Goal: Check status: Check status

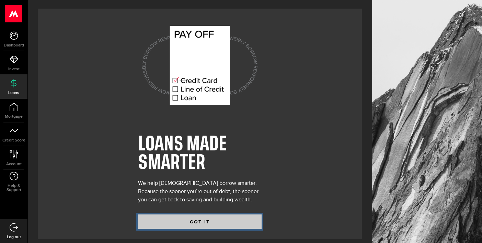
click at [193, 225] on button "GOT IT" at bounding box center [200, 221] width 124 height 14
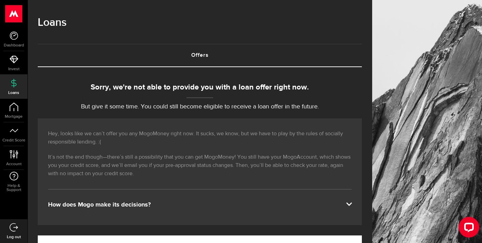
click at [222, 91] on div "Sorry, we're not able to provide you with a loan offer right now." at bounding box center [200, 87] width 324 height 11
drag, startPoint x: 222, startPoint y: 91, endPoint x: 232, endPoint y: 99, distance: 13.0
click at [222, 91] on div "Sorry, we're not able to provide you with a loan offer right now." at bounding box center [200, 87] width 324 height 11
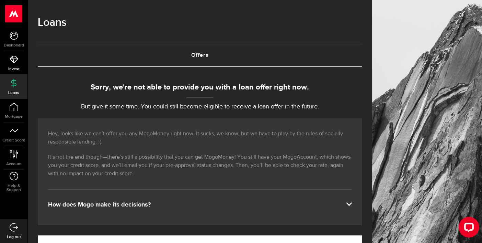
click at [17, 62] on icon at bounding box center [14, 59] width 9 height 9
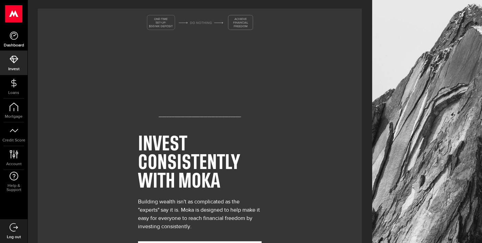
click at [27, 35] on link "Dashboard" at bounding box center [13, 38] width 27 height 23
